Goal: Task Accomplishment & Management: Complete application form

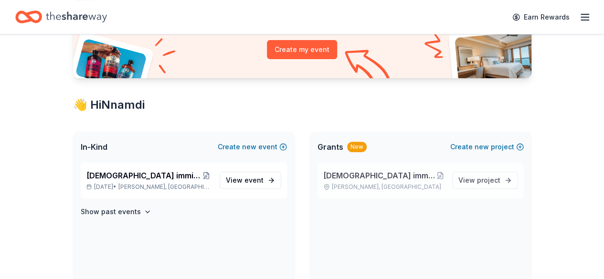
scroll to position [114, 0]
click at [504, 176] on link "View project" at bounding box center [485, 179] width 66 height 17
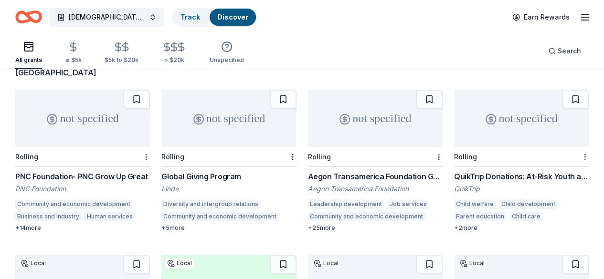
scroll to position [82, 0]
click at [76, 170] on div "PNC Foundation- PNC Grow Up Great" at bounding box center [82, 175] width 135 height 11
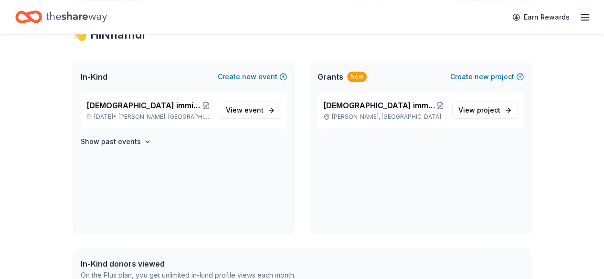
scroll to position [196, 0]
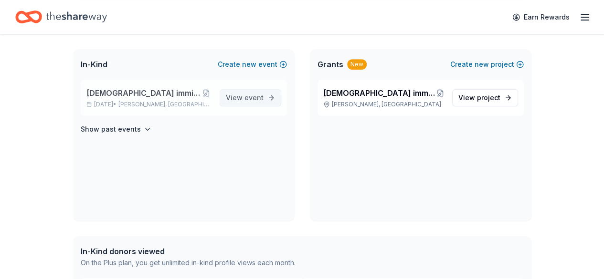
click at [274, 98] on link "View event" at bounding box center [250, 97] width 62 height 17
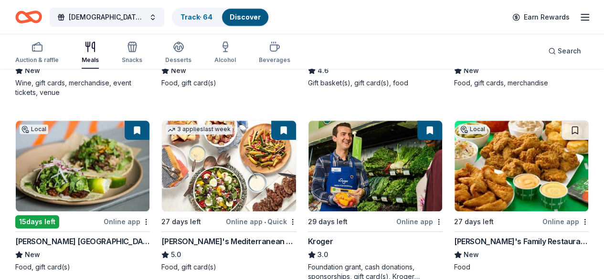
scroll to position [449, 0]
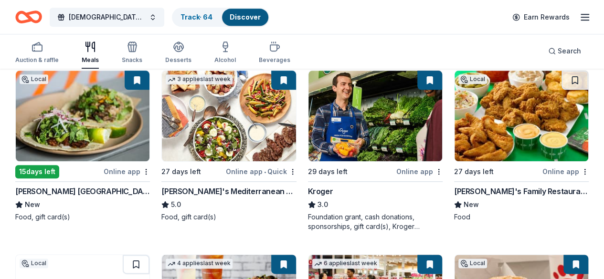
scroll to position [474, 0]
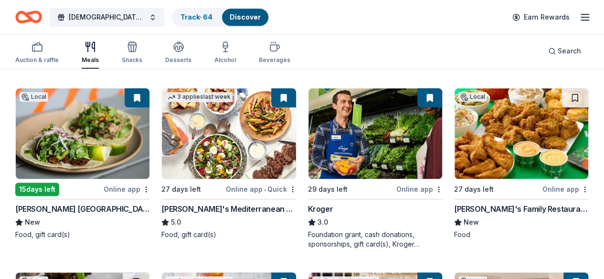
scroll to position [447, 0]
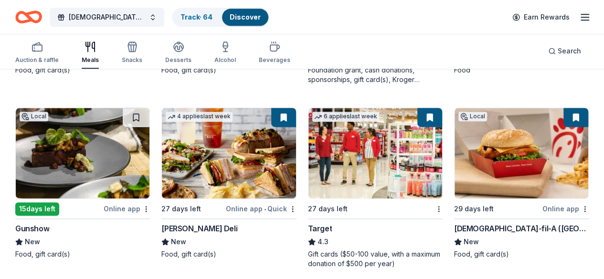
scroll to position [621, 0]
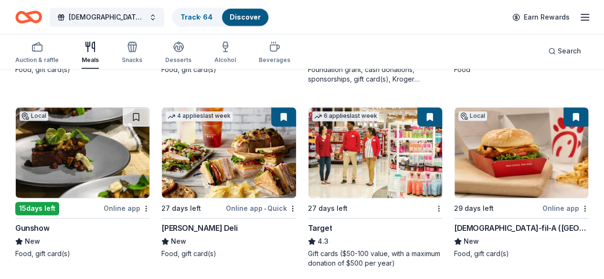
click at [454, 148] on img at bounding box center [521, 152] width 134 height 91
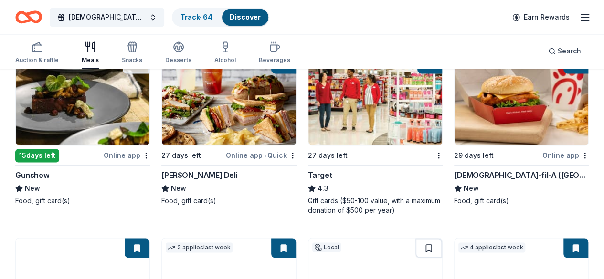
scroll to position [625, 0]
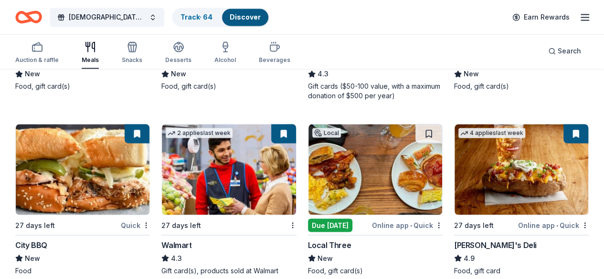
scroll to position [790, 0]
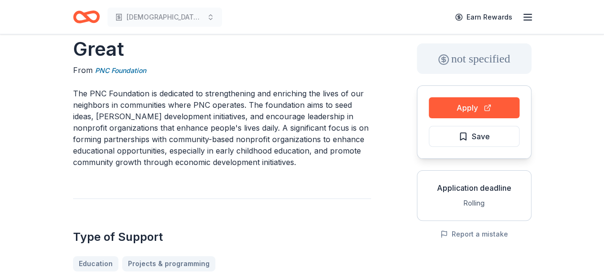
scroll to position [45, 0]
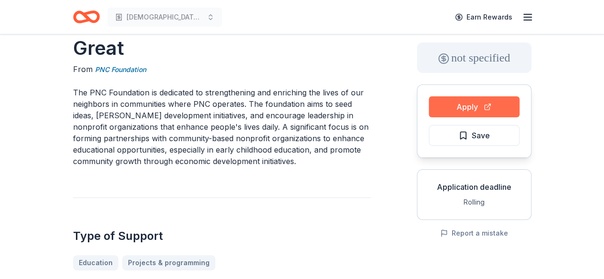
click at [459, 103] on button "Apply" at bounding box center [473, 106] width 91 height 21
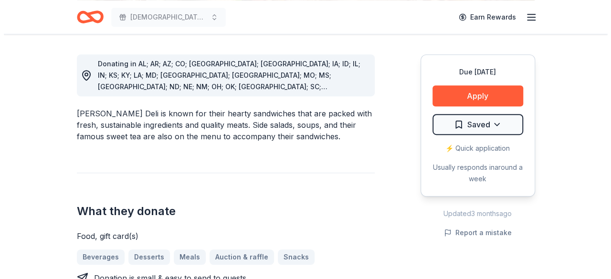
scroll to position [236, 0]
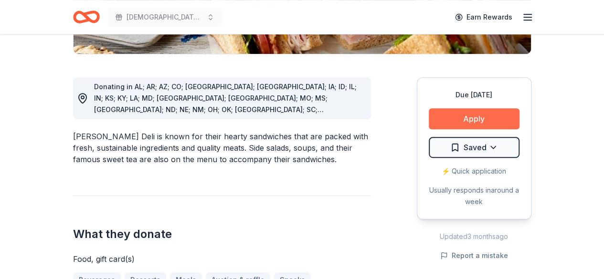
click at [462, 120] on button "Apply" at bounding box center [473, 118] width 91 height 21
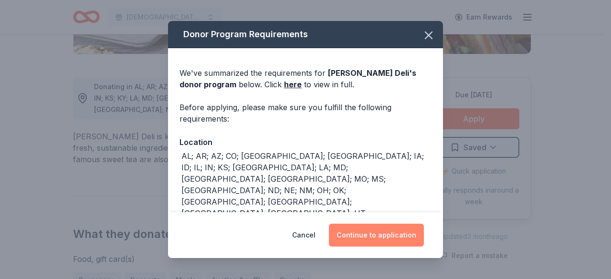
click at [367, 232] on button "Continue to application" at bounding box center [376, 235] width 95 height 23
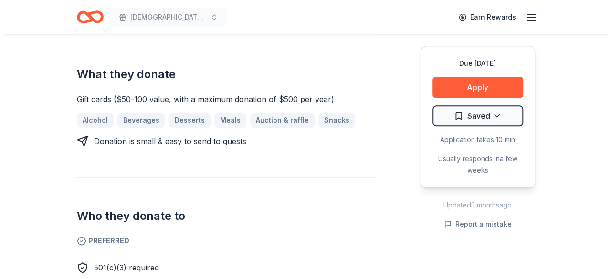
scroll to position [375, 0]
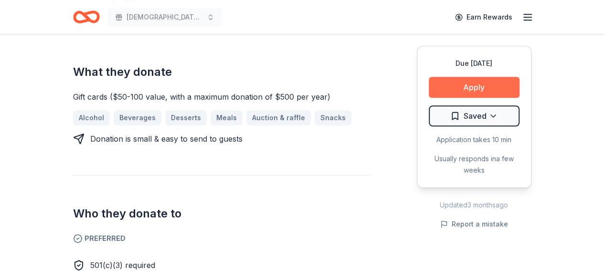
click at [479, 91] on button "Apply" at bounding box center [473, 87] width 91 height 21
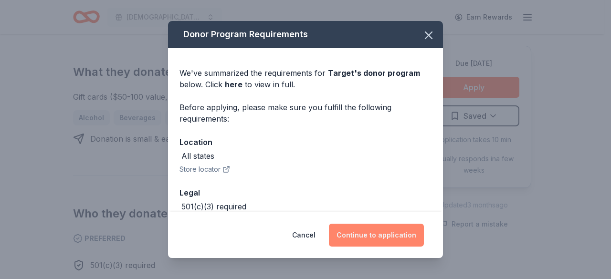
click at [372, 234] on button "Continue to application" at bounding box center [376, 235] width 95 height 23
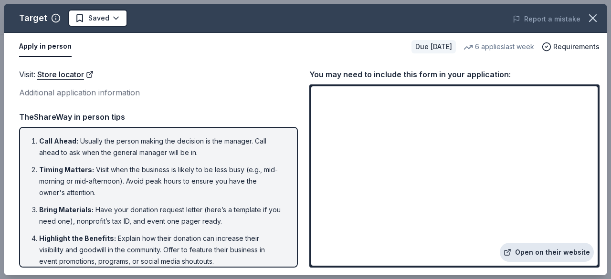
click at [561, 254] on link "Open on their website" at bounding box center [547, 252] width 94 height 19
click at [546, 252] on link "Open on their website" at bounding box center [547, 252] width 94 height 19
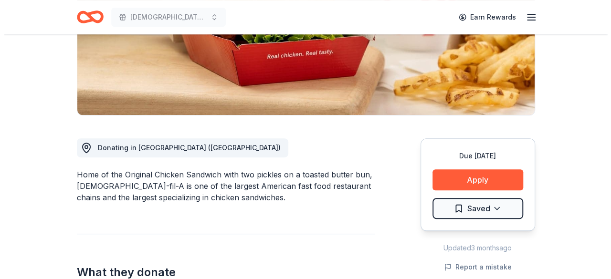
scroll to position [200, 0]
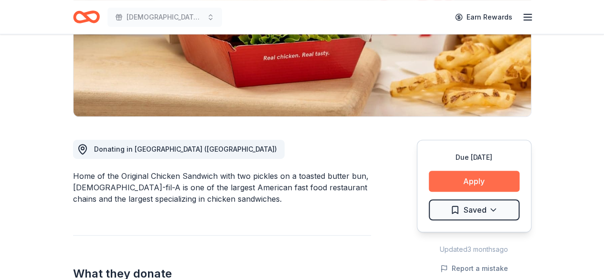
click at [471, 171] on button "Apply" at bounding box center [473, 181] width 91 height 21
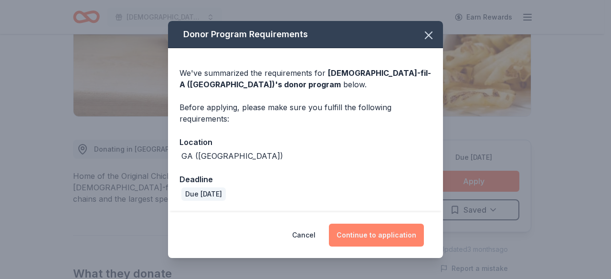
click at [402, 238] on button "Continue to application" at bounding box center [376, 235] width 95 height 23
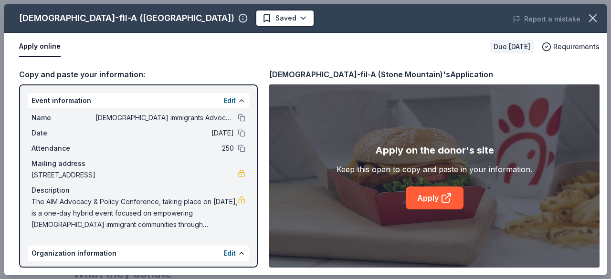
click at [428, 210] on div "Apply on the donor's site Keep this open to copy and paste in your information.…" at bounding box center [434, 175] width 330 height 183
click at [432, 198] on link "Apply" at bounding box center [435, 198] width 58 height 23
click at [438, 195] on link "Apply" at bounding box center [435, 198] width 58 height 23
click at [416, 193] on link "Apply" at bounding box center [435, 198] width 58 height 23
click at [433, 198] on link "Apply" at bounding box center [435, 198] width 58 height 23
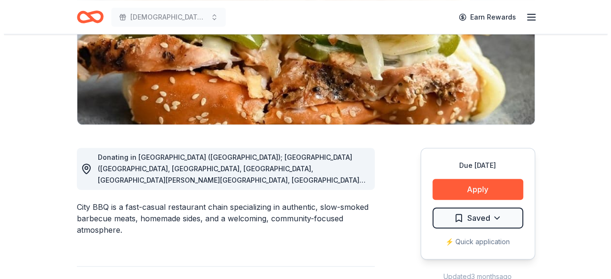
scroll to position [195, 0]
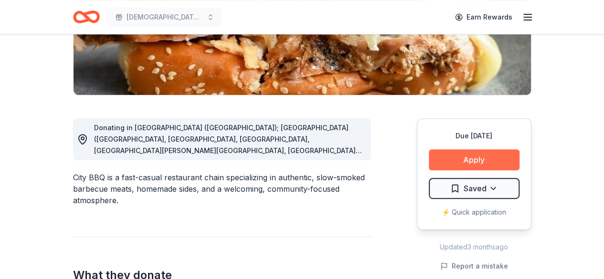
click at [466, 162] on button "Apply" at bounding box center [473, 159] width 91 height 21
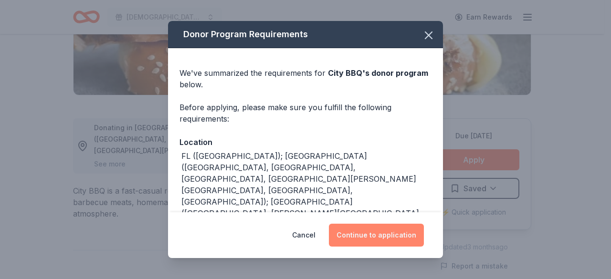
click at [378, 241] on button "Continue to application" at bounding box center [376, 235] width 95 height 23
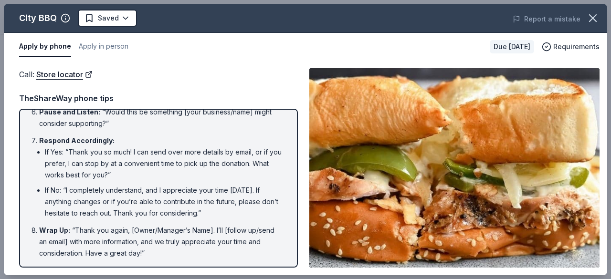
scroll to position [0, 0]
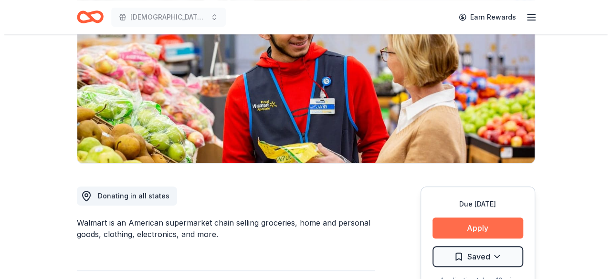
scroll to position [127, 0]
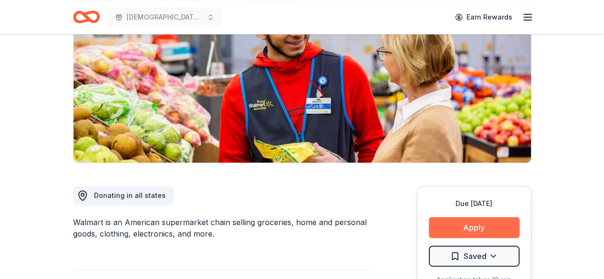
click at [480, 228] on button "Apply" at bounding box center [473, 227] width 91 height 21
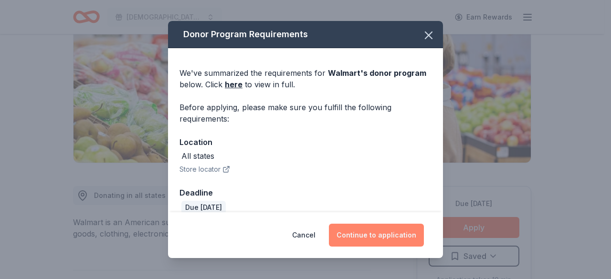
click at [380, 231] on button "Continue to application" at bounding box center [376, 235] width 95 height 23
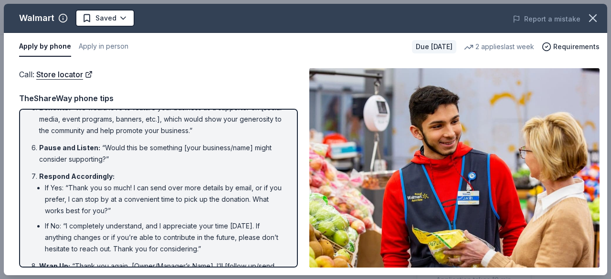
scroll to position [191, 0]
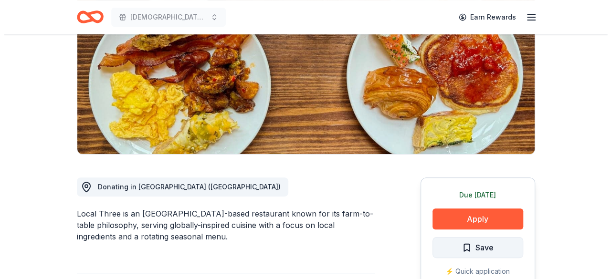
scroll to position [136, 0]
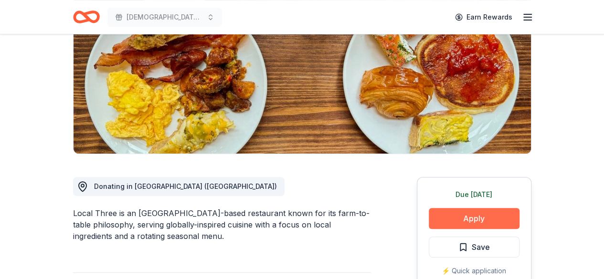
click at [474, 225] on button "Apply" at bounding box center [473, 218] width 91 height 21
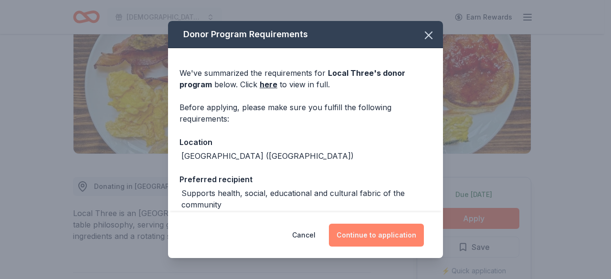
click at [401, 241] on button "Continue to application" at bounding box center [376, 235] width 95 height 23
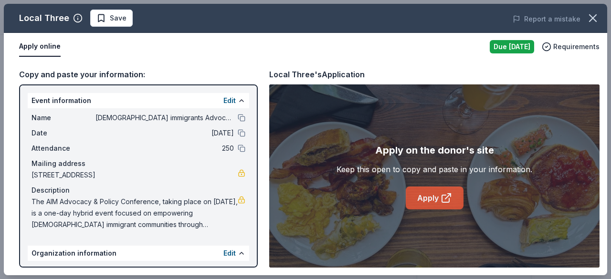
click at [430, 197] on link "Apply" at bounding box center [435, 198] width 58 height 23
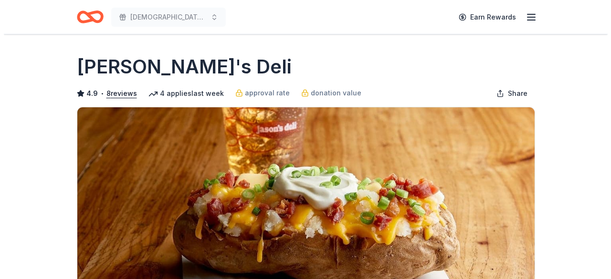
scroll to position [216, 0]
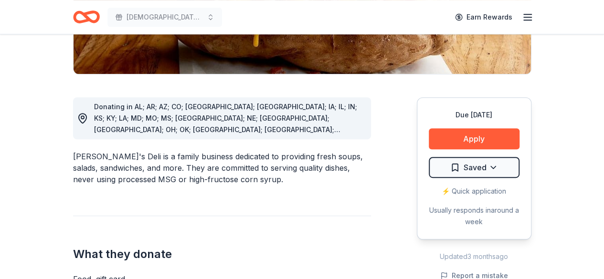
click at [477, 131] on button "Apply" at bounding box center [473, 138] width 91 height 21
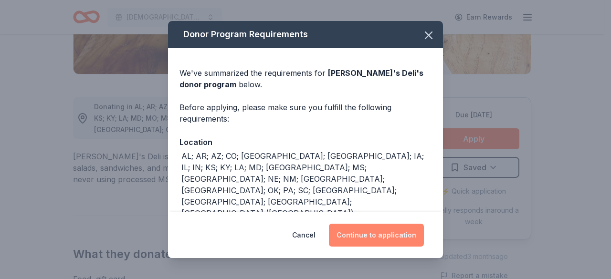
click at [373, 243] on button "Continue to application" at bounding box center [376, 235] width 95 height 23
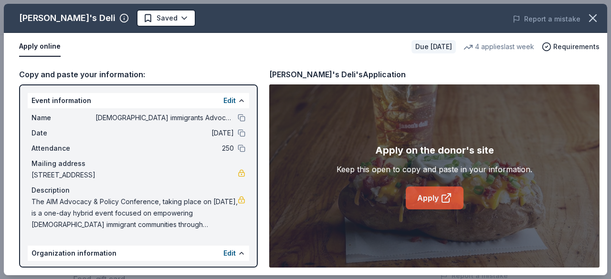
click at [435, 195] on link "Apply" at bounding box center [435, 198] width 58 height 23
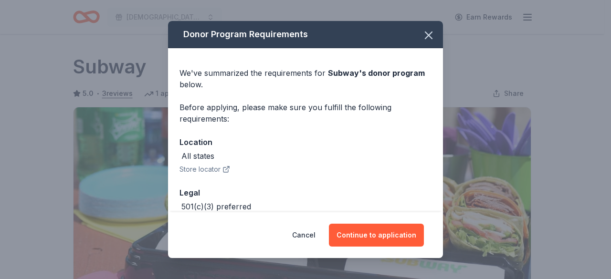
scroll to position [277, 0]
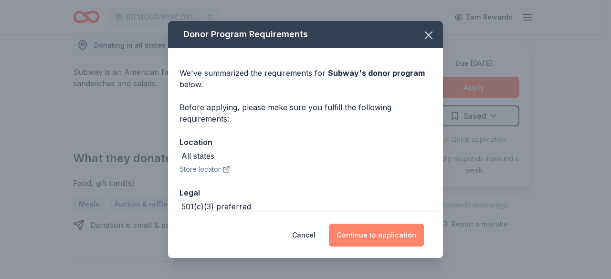
click at [380, 238] on button "Continue to application" at bounding box center [376, 235] width 95 height 23
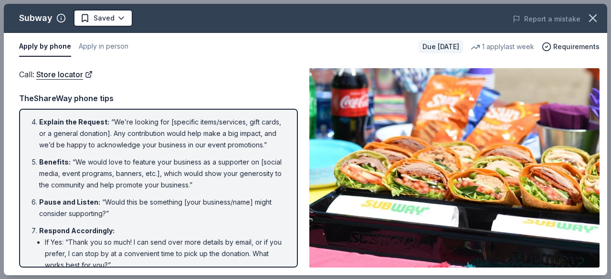
scroll to position [130, 0]
